Goal: Transaction & Acquisition: Purchase product/service

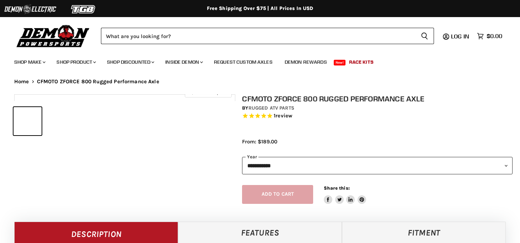
select select "******"
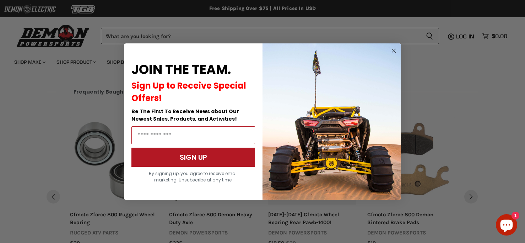
scroll to position [648, 0]
